Goal: Information Seeking & Learning: Learn about a topic

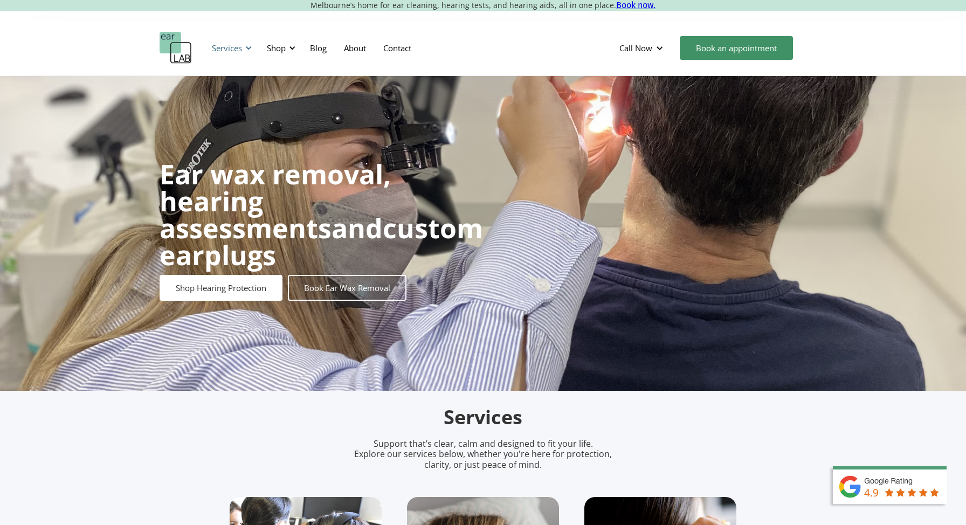
click at [228, 47] on div "Services" at bounding box center [227, 48] width 30 height 11
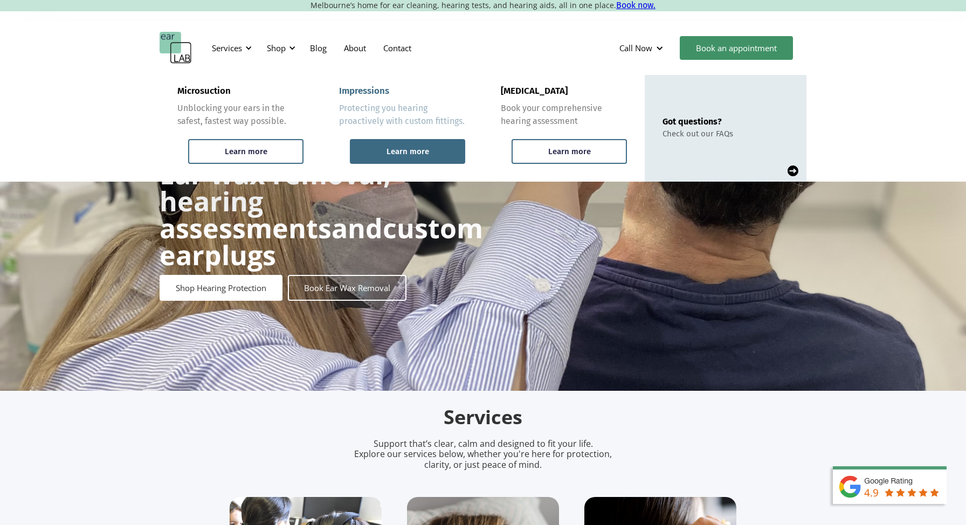
click at [415, 155] on div "Learn more" at bounding box center [408, 152] width 43 height 10
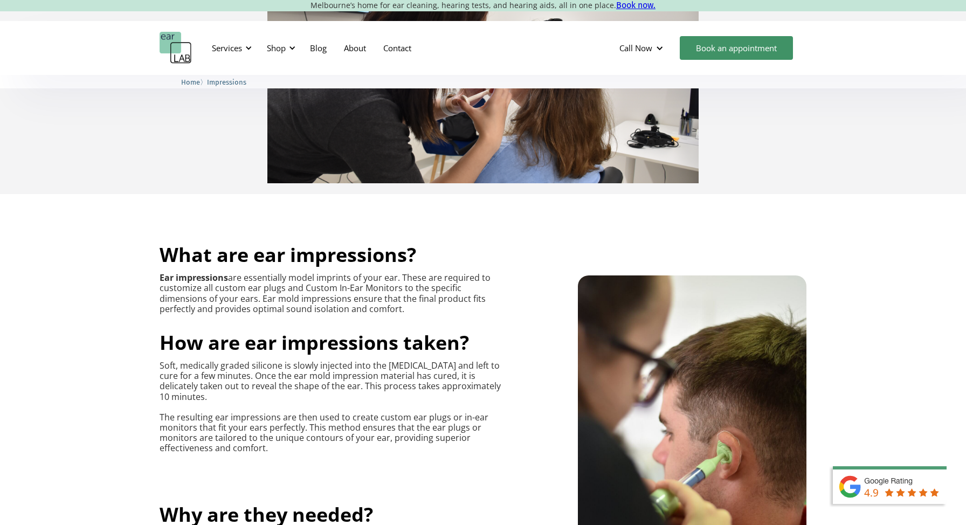
scroll to position [272, 0]
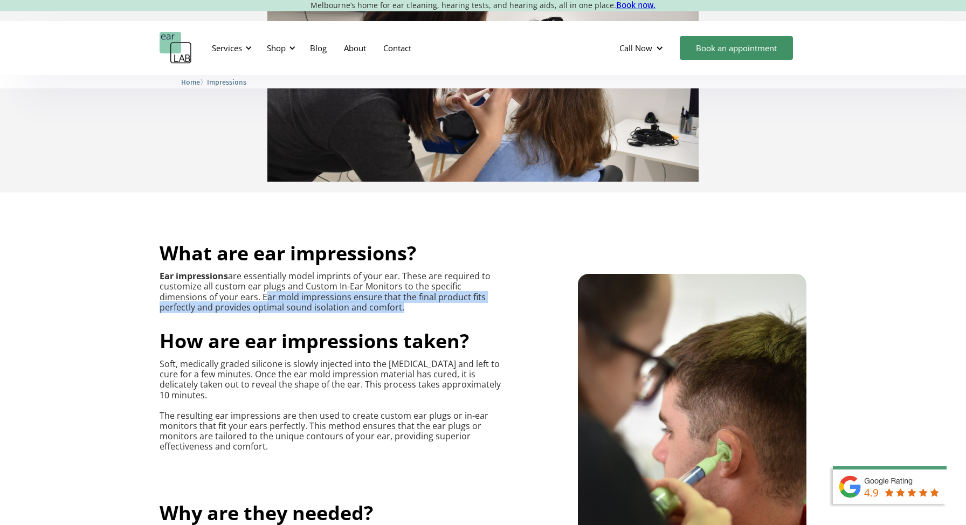
drag, startPoint x: 399, startPoint y: 307, endPoint x: 263, endPoint y: 299, distance: 136.1
click at [263, 299] on p "Ear impressions are essentially model imprints of your ear. These are required …" at bounding box center [331, 292] width 343 height 42
copy p "Ear mold impressions ensure that the final product fits perfectly and provides …"
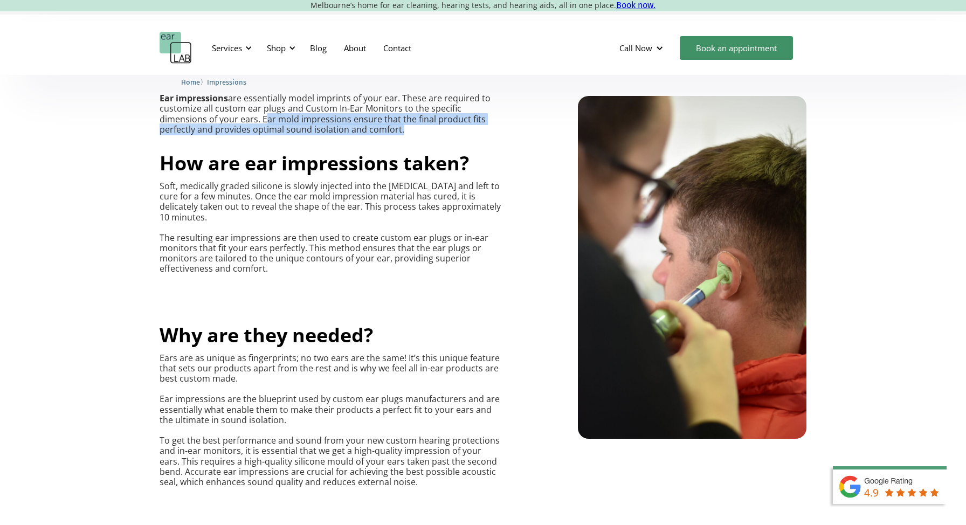
scroll to position [450, 0]
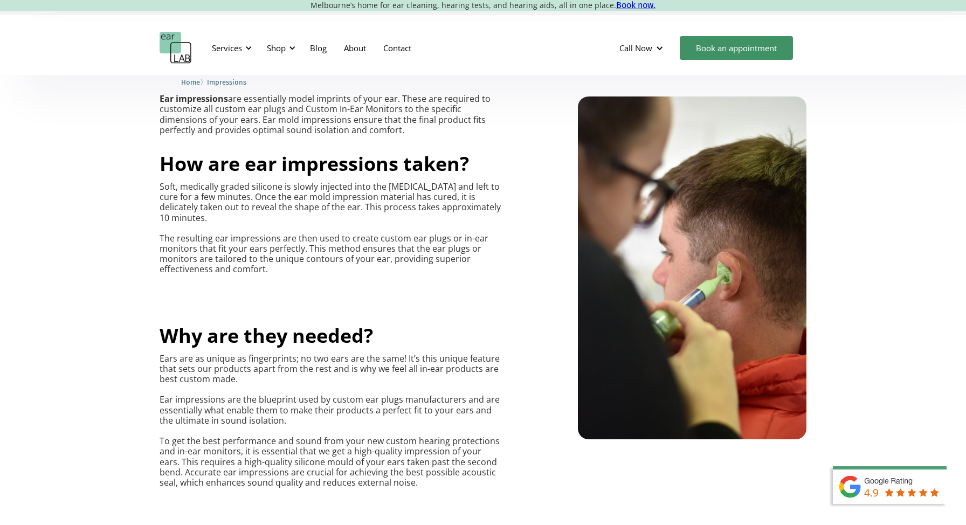
click at [403, 138] on div "What are ear impressions? Ear impressions are essentially model imprints of you…" at bounding box center [331, 160] width 343 height 227
drag, startPoint x: 401, startPoint y: 131, endPoint x: 160, endPoint y: 131, distance: 241.6
click at [160, 131] on p "Ear impressions are essentially model imprints of your ear. These are required …" at bounding box center [331, 115] width 343 height 42
copy p "perfectly and provides optimal sound isolation and comfort."
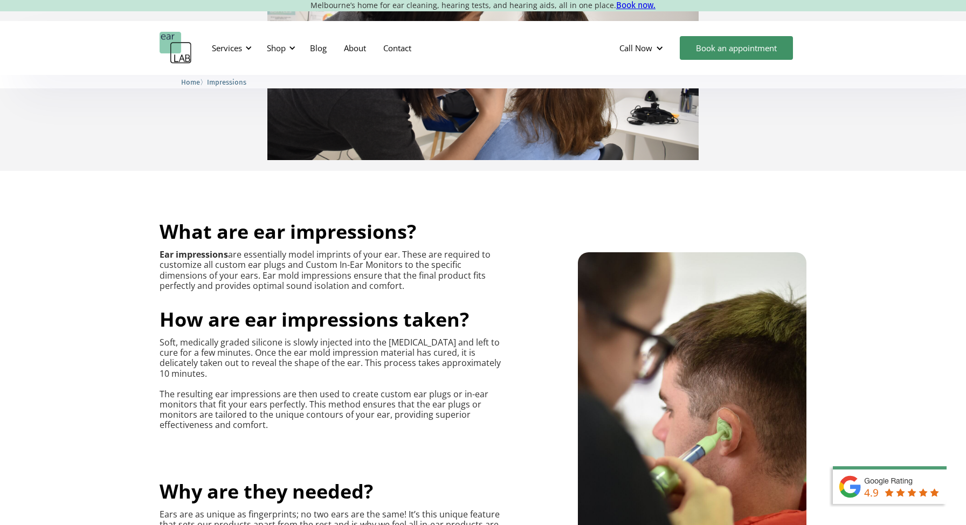
scroll to position [0, 0]
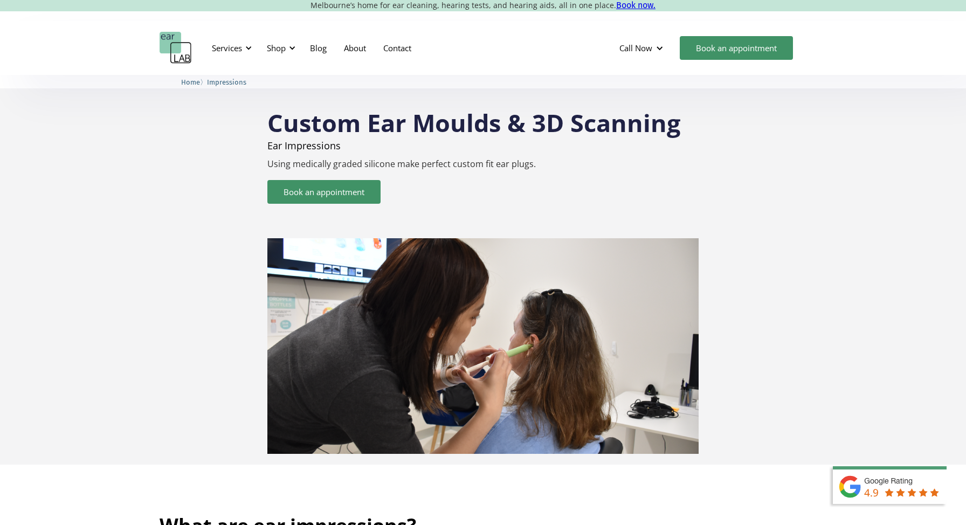
click at [181, 51] on img "home" at bounding box center [176, 48] width 32 height 32
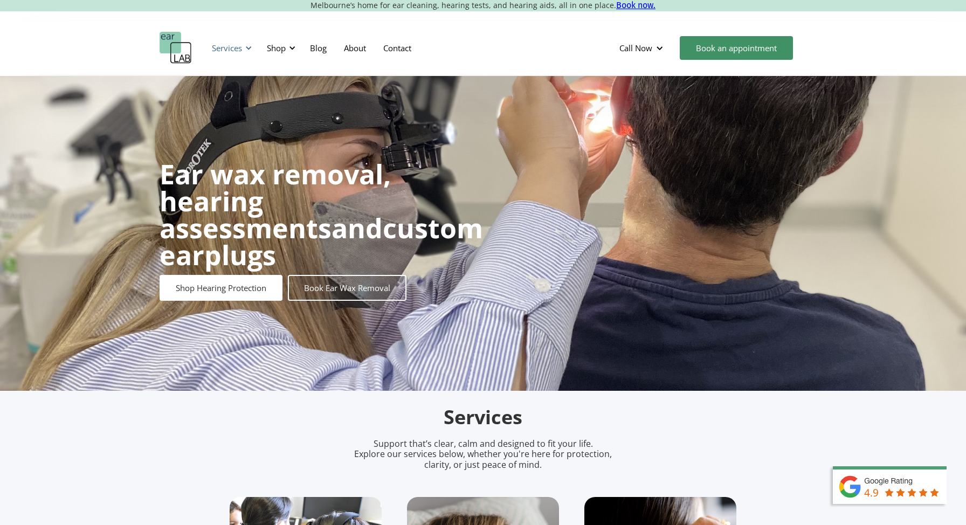
click at [234, 51] on div "Services" at bounding box center [227, 48] width 30 height 11
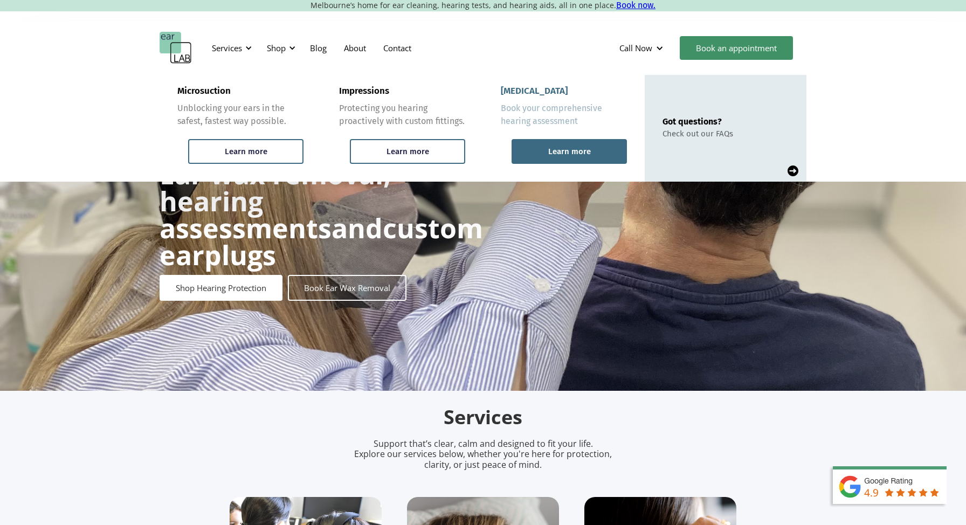
click at [555, 148] on div "Learn more" at bounding box center [569, 152] width 43 height 10
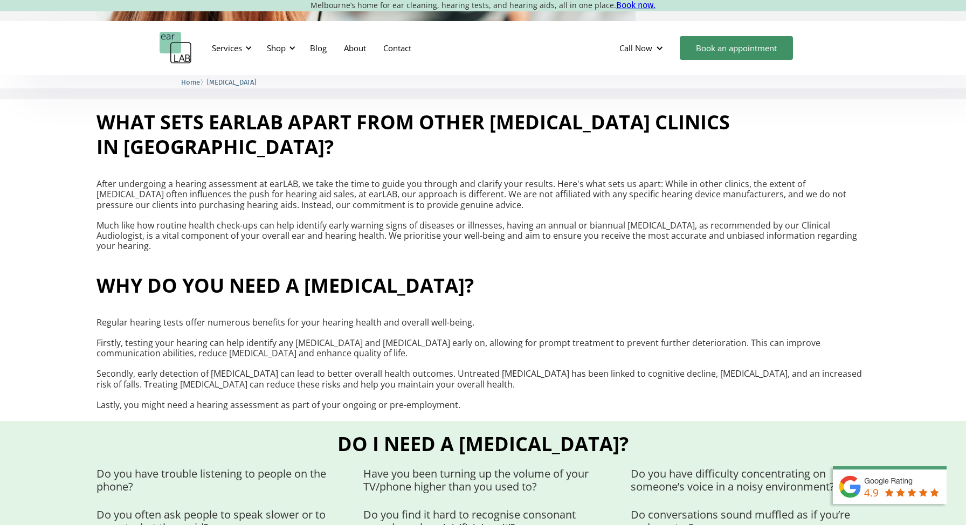
scroll to position [414, 0]
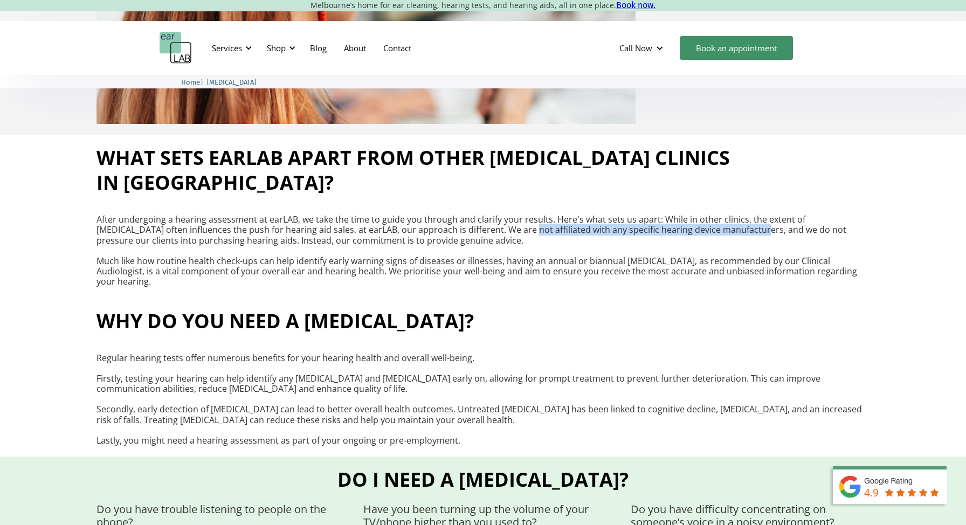
drag, startPoint x: 704, startPoint y: 182, endPoint x: 473, endPoint y: 182, distance: 230.3
click at [473, 215] on p "After undergoing a hearing assessment at earLAB, we take the time to guide you …" at bounding box center [483, 251] width 773 height 72
click at [491, 215] on p "After undergoing a hearing assessment at earLAB, we take the time to guide you …" at bounding box center [483, 251] width 773 height 72
drag, startPoint x: 437, startPoint y: 183, endPoint x: 517, endPoint y: 186, distance: 79.3
click at [517, 215] on p "After undergoing a hearing assessment at earLAB, we take the time to guide you …" at bounding box center [483, 251] width 773 height 72
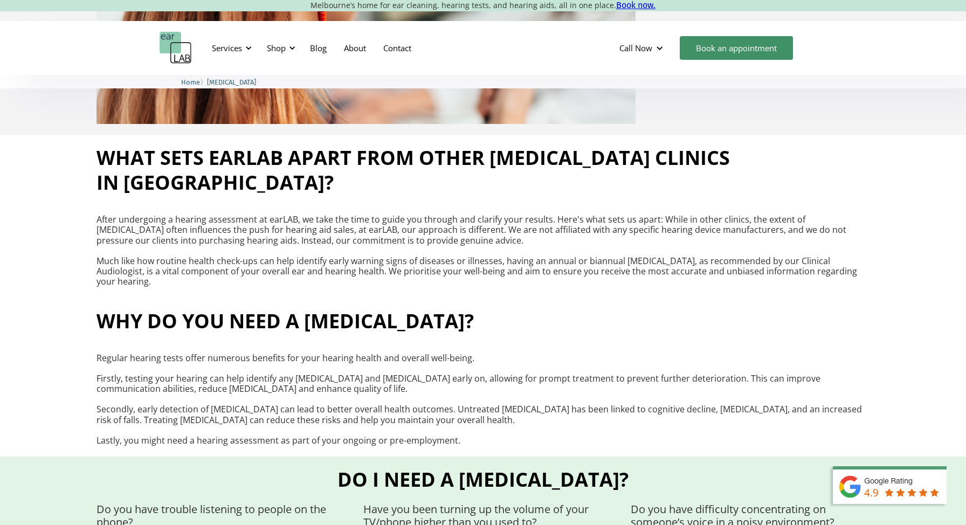
click at [515, 215] on p "After undergoing a hearing assessment at earLAB, we take the time to guide you …" at bounding box center [483, 251] width 773 height 72
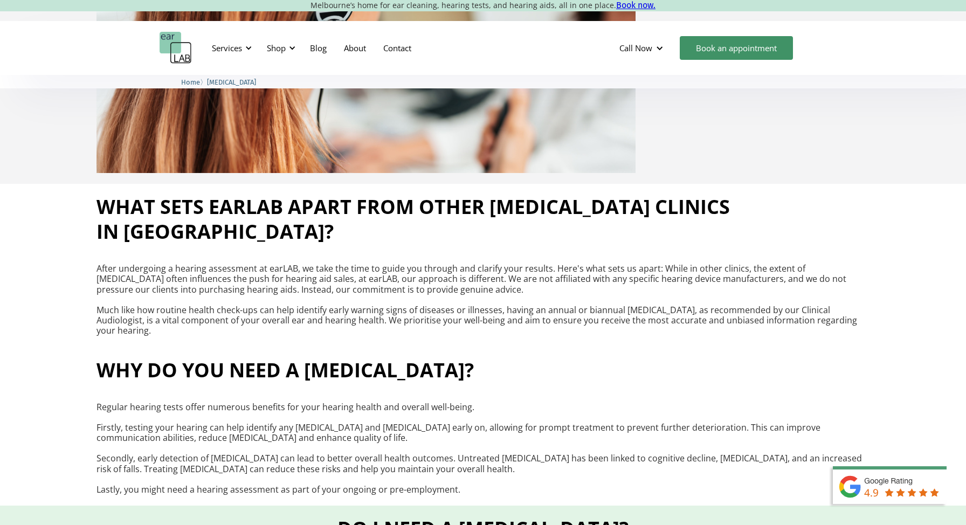
scroll to position [366, 0]
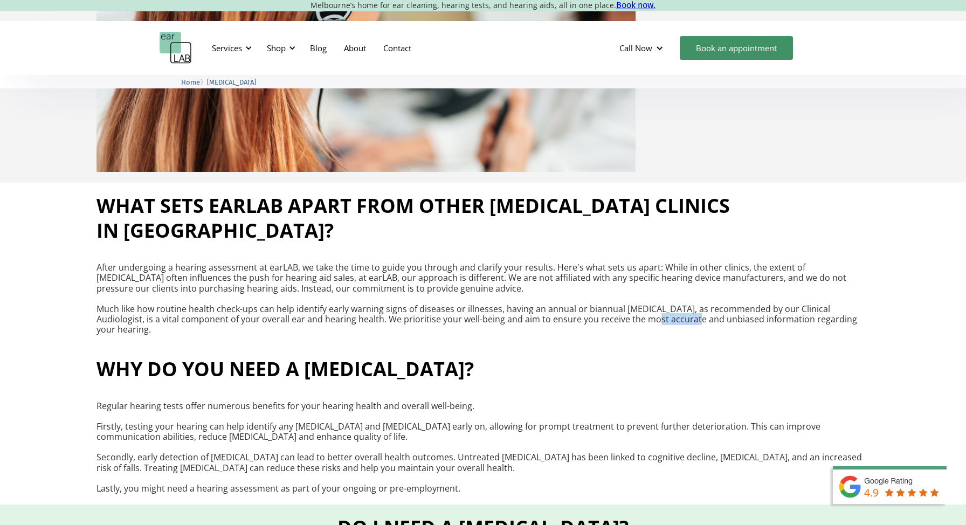
drag, startPoint x: 637, startPoint y: 272, endPoint x: 597, endPoint y: 272, distance: 40.4
click at [597, 272] on p "After undergoing a hearing assessment at earLAB, we take the time to guide you …" at bounding box center [483, 299] width 773 height 72
copy p "accurate"
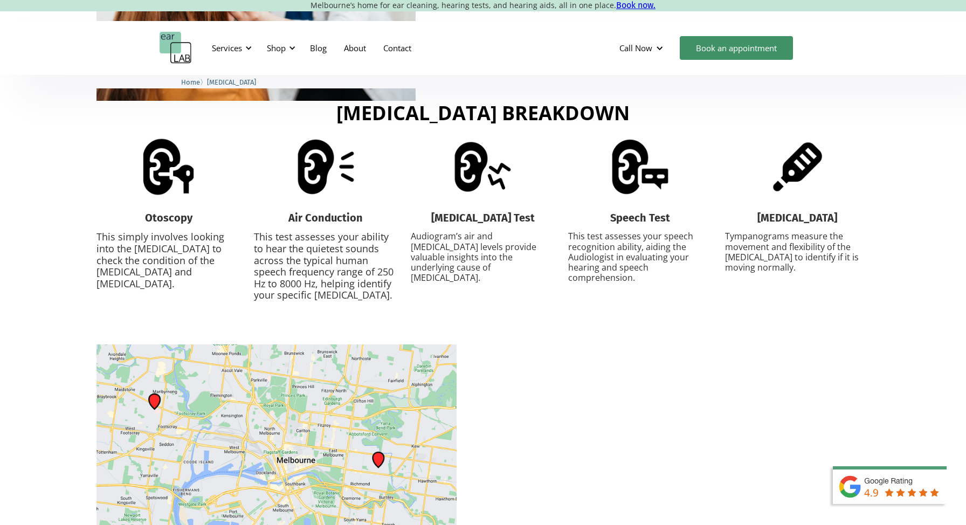
scroll to position [1446, 0]
